Goal: Transaction & Acquisition: Purchase product/service

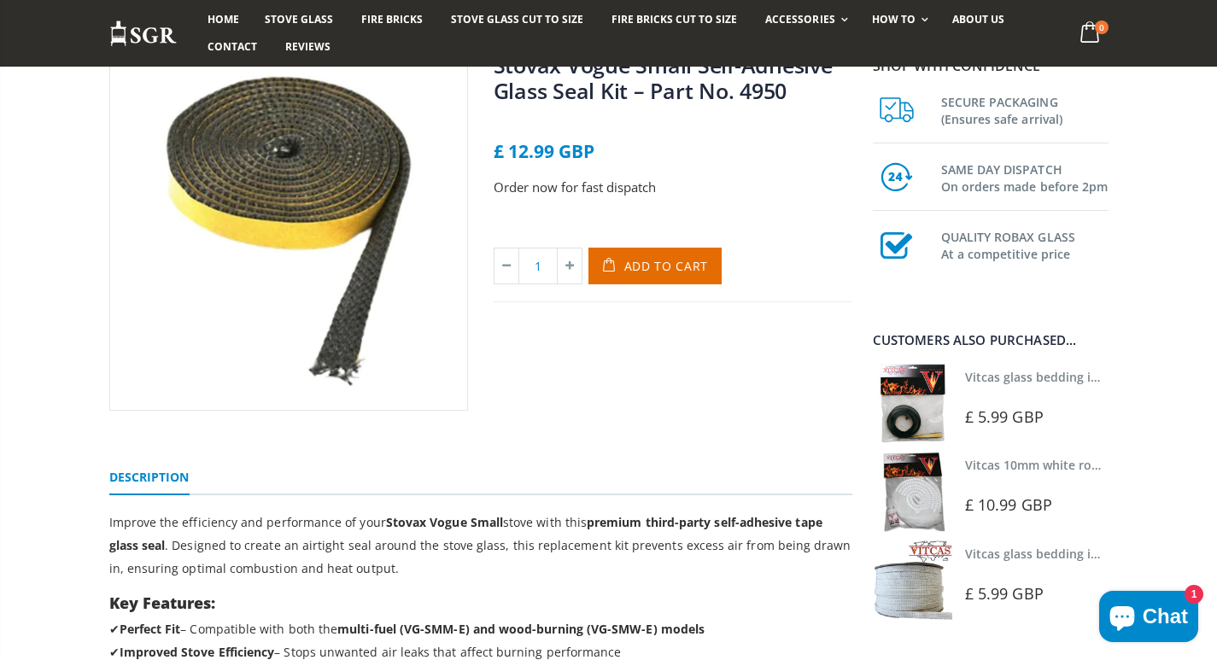
scroll to position [256, 0]
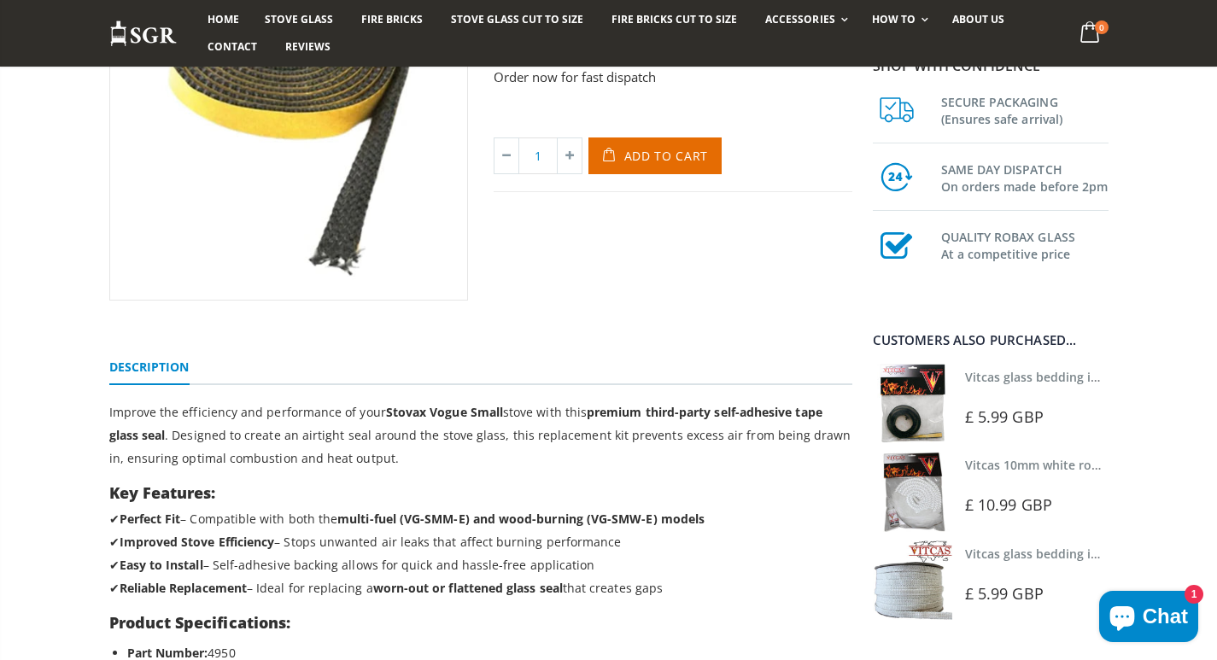
click at [996, 466] on link "Vitcas 10mm white rope kit - includes rope seal and glue!" at bounding box center [1132, 465] width 335 height 16
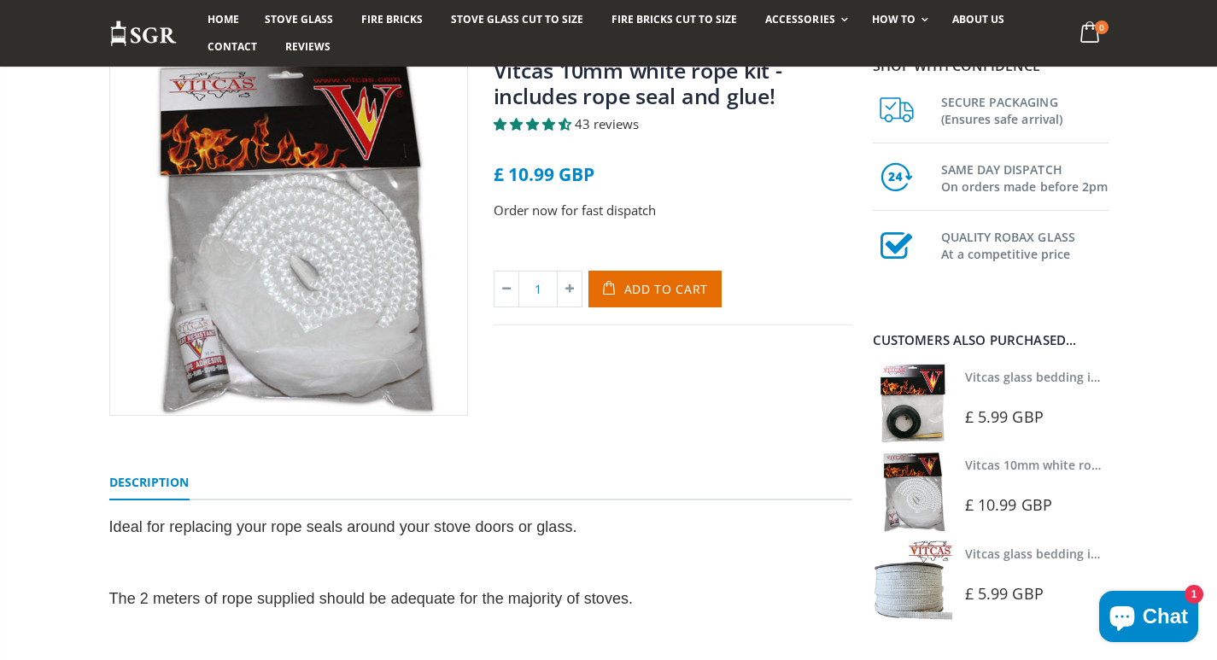
scroll to position [171, 0]
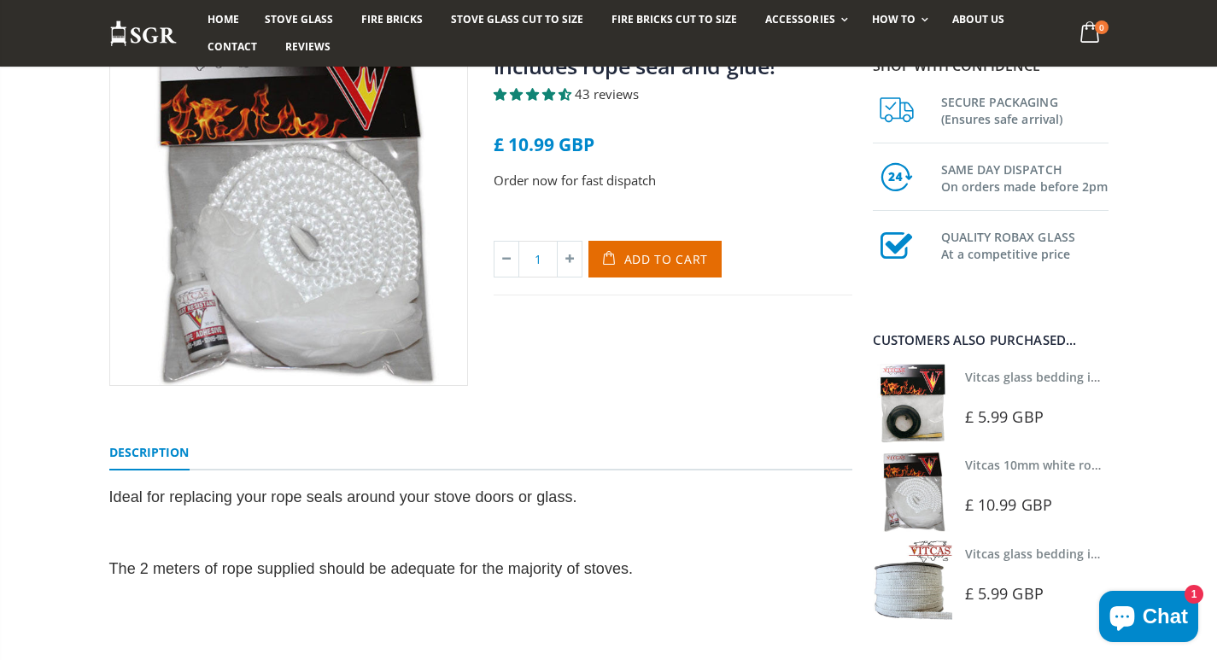
click at [1055, 551] on link "Vitcas glass bedding in tape - 2mm x 15mm x 2 meters (White)" at bounding box center [1146, 554] width 363 height 16
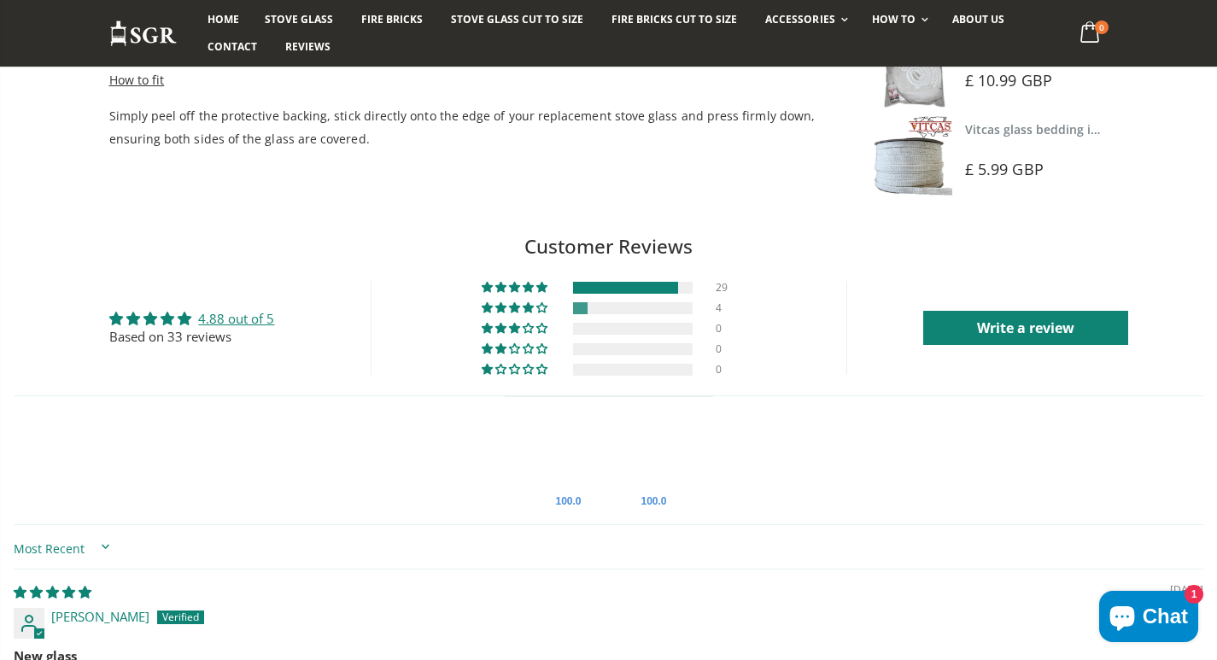
scroll to position [768, 0]
